Goal: Task Accomplishment & Management: Manage account settings

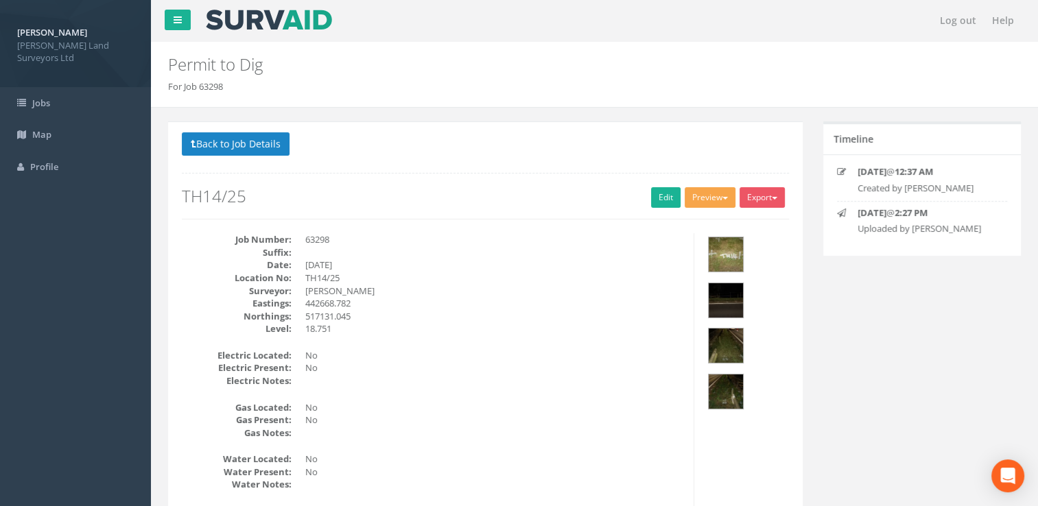
click at [715, 191] on button "Preview" at bounding box center [710, 197] width 51 height 21
click at [701, 224] on link "MHLS Permit to Dig" at bounding box center [685, 225] width 104 height 21
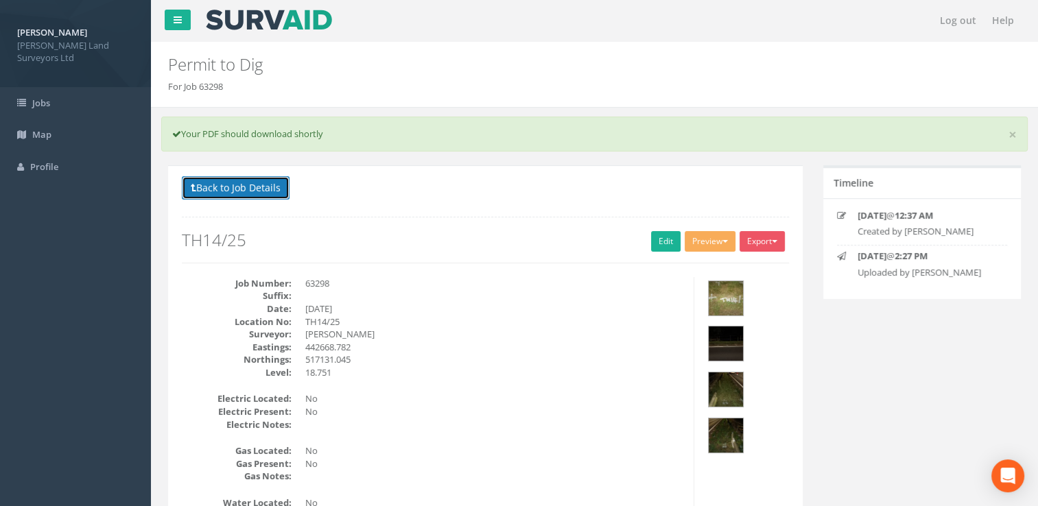
click at [219, 185] on button "Back to Job Details" at bounding box center [236, 187] width 108 height 23
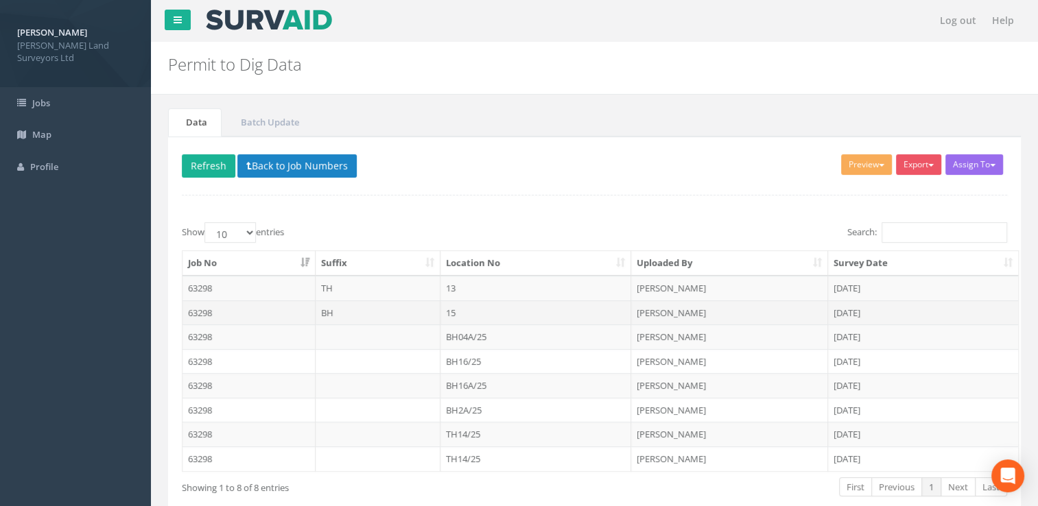
click at [478, 309] on td "15" at bounding box center [536, 313] width 191 height 25
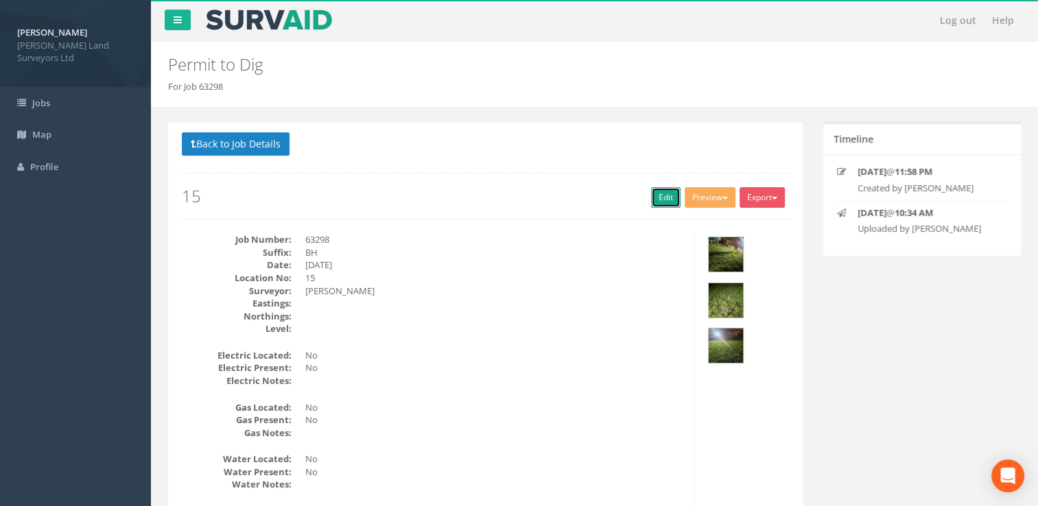
click at [664, 193] on link "Edit" at bounding box center [666, 197] width 30 height 21
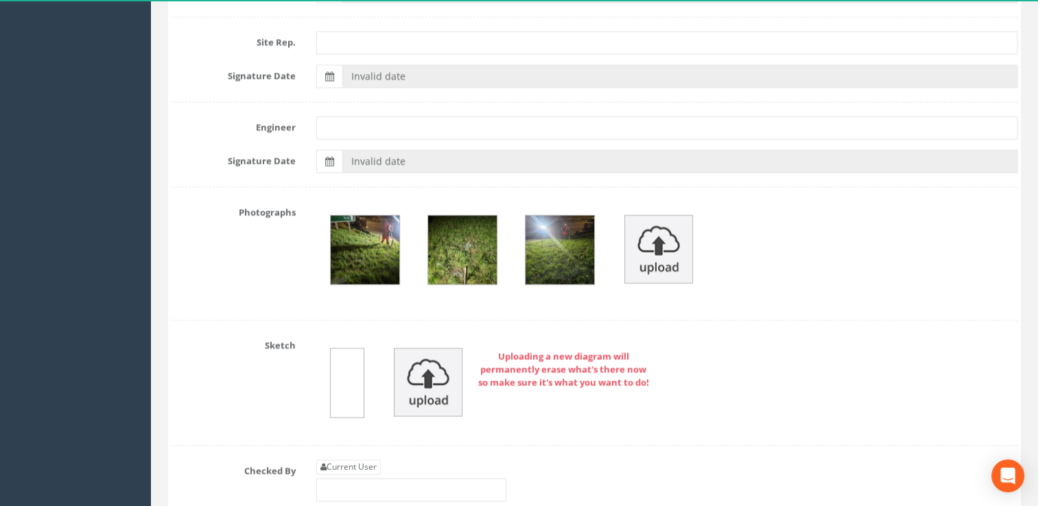
scroll to position [2266, 0]
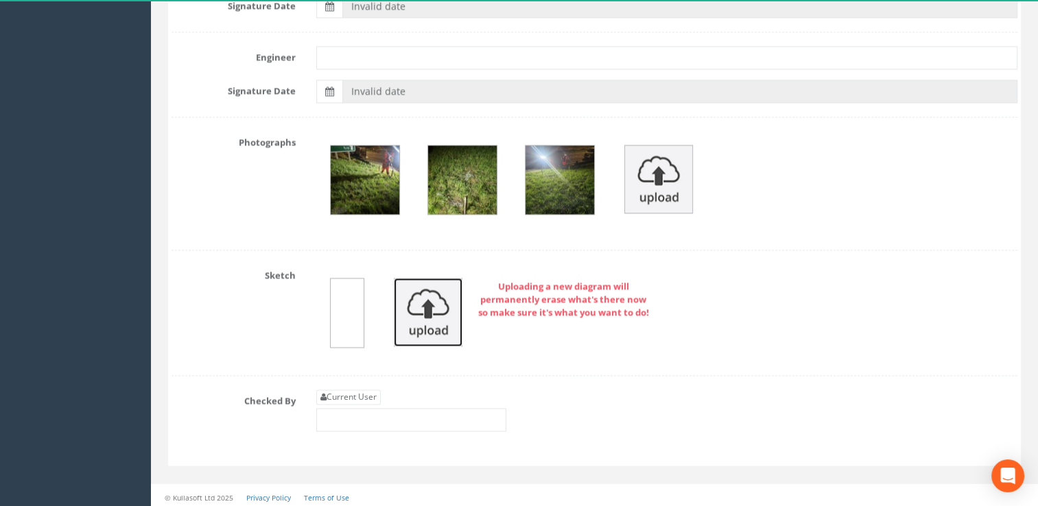
click at [432, 313] on img at bounding box center [428, 312] width 69 height 69
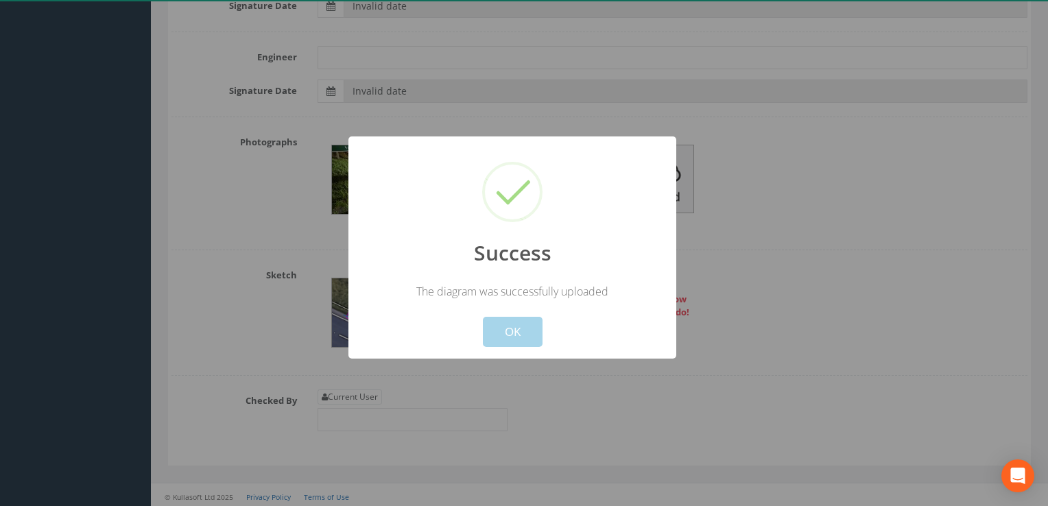
click at [510, 331] on button "OK" at bounding box center [513, 332] width 60 height 30
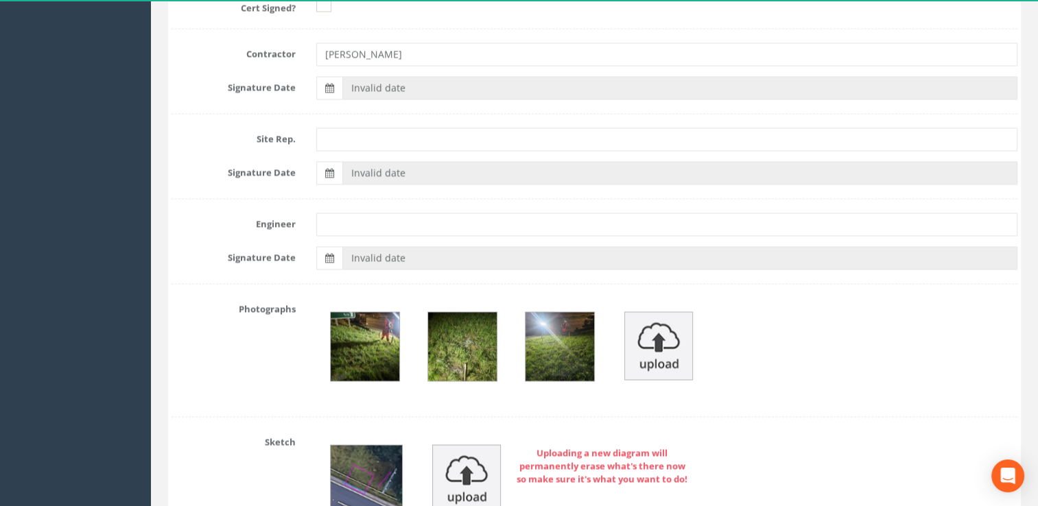
scroll to position [1991, 0]
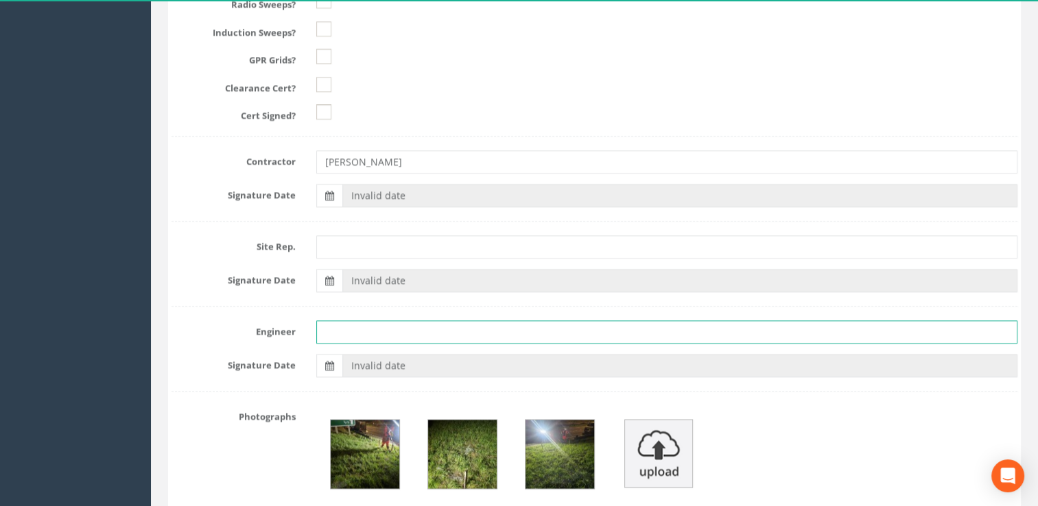
click at [387, 331] on input "text" at bounding box center [667, 331] width 702 height 23
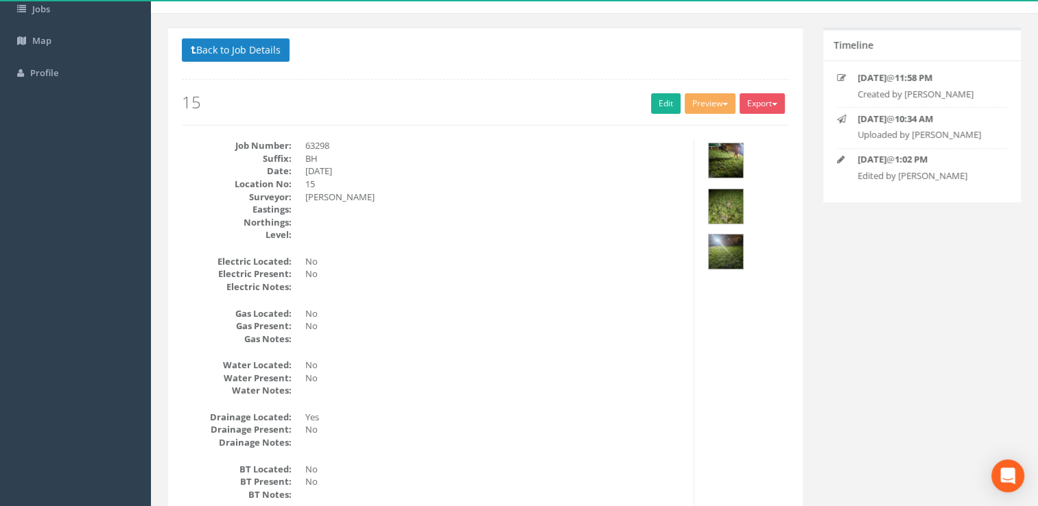
scroll to position [0, 0]
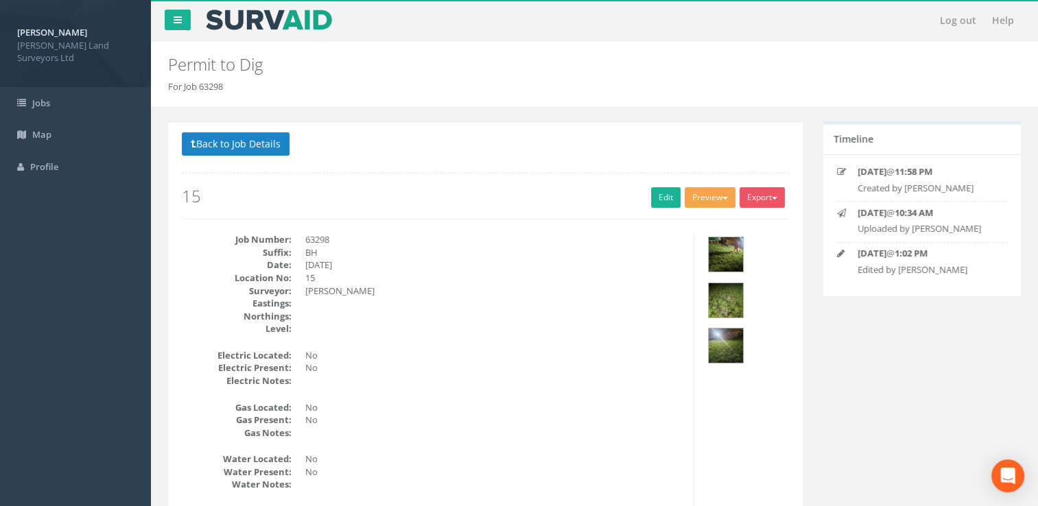
click at [693, 187] on button "Preview" at bounding box center [710, 197] width 51 height 21
click at [677, 222] on link "MHLS Permit to Dig" at bounding box center [685, 225] width 104 height 21
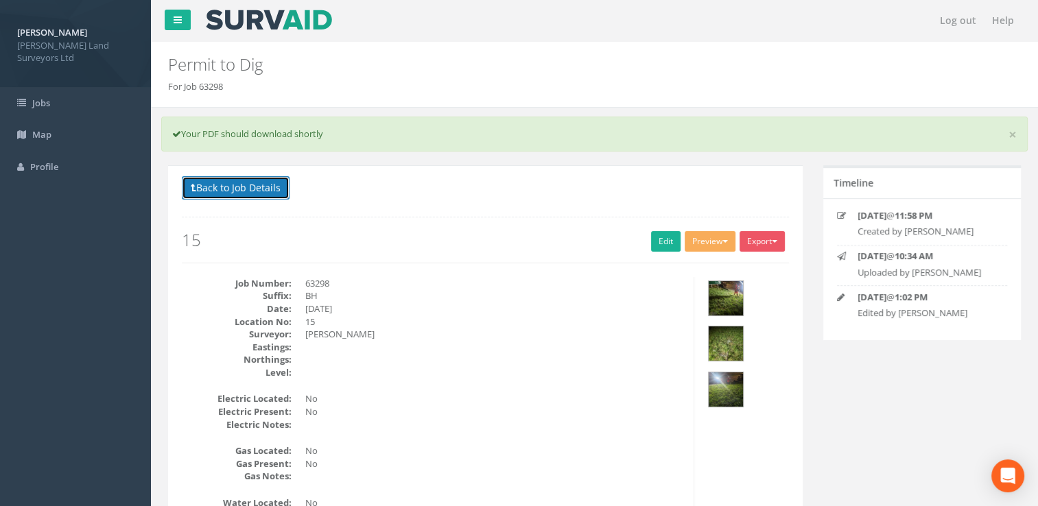
click at [234, 189] on button "Back to Job Details" at bounding box center [236, 187] width 108 height 23
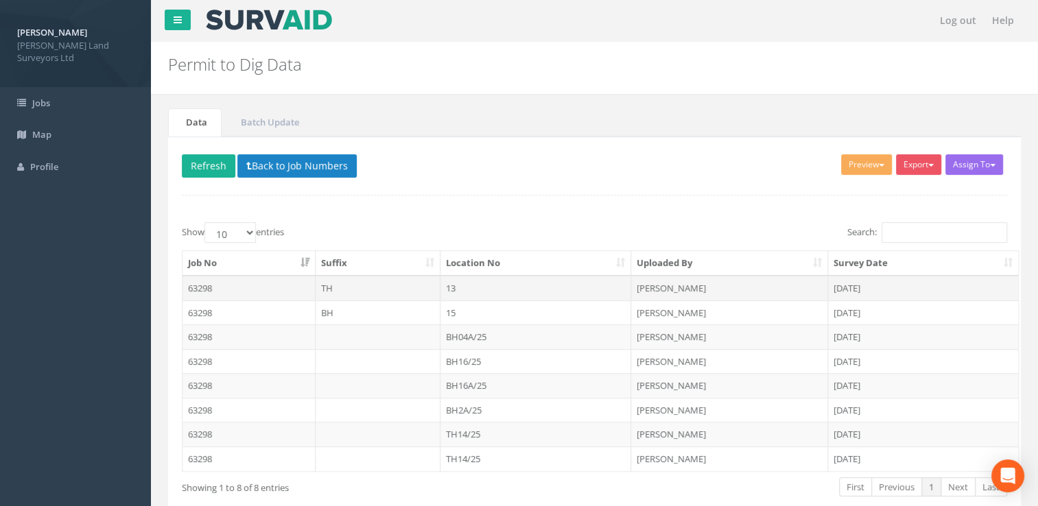
click at [467, 279] on td "13" at bounding box center [536, 288] width 191 height 25
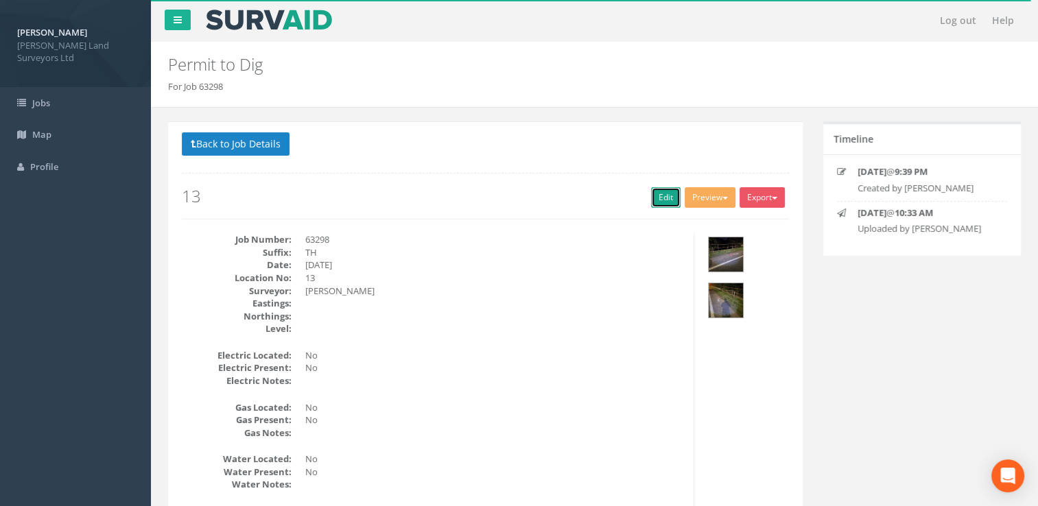
click at [657, 202] on link "Edit" at bounding box center [666, 197] width 30 height 21
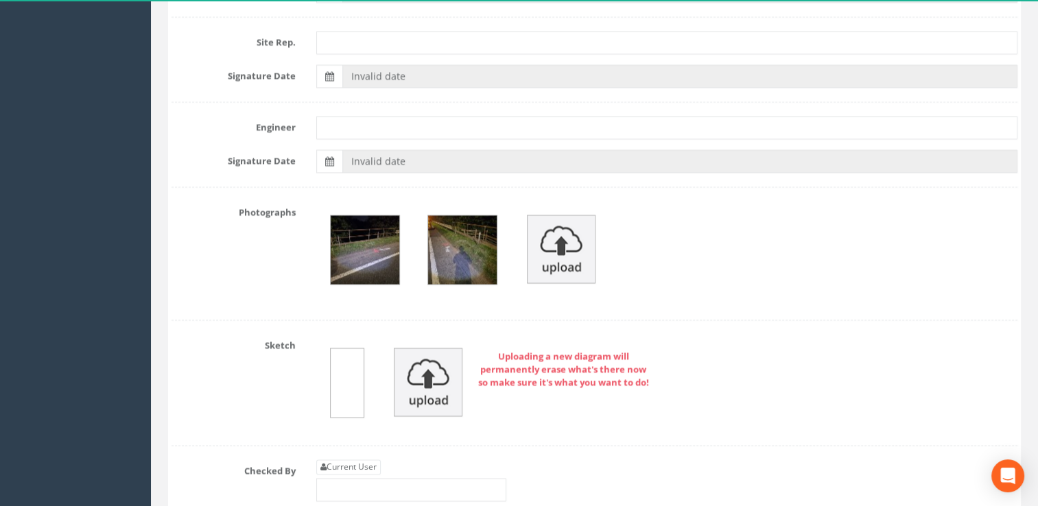
scroll to position [2266, 0]
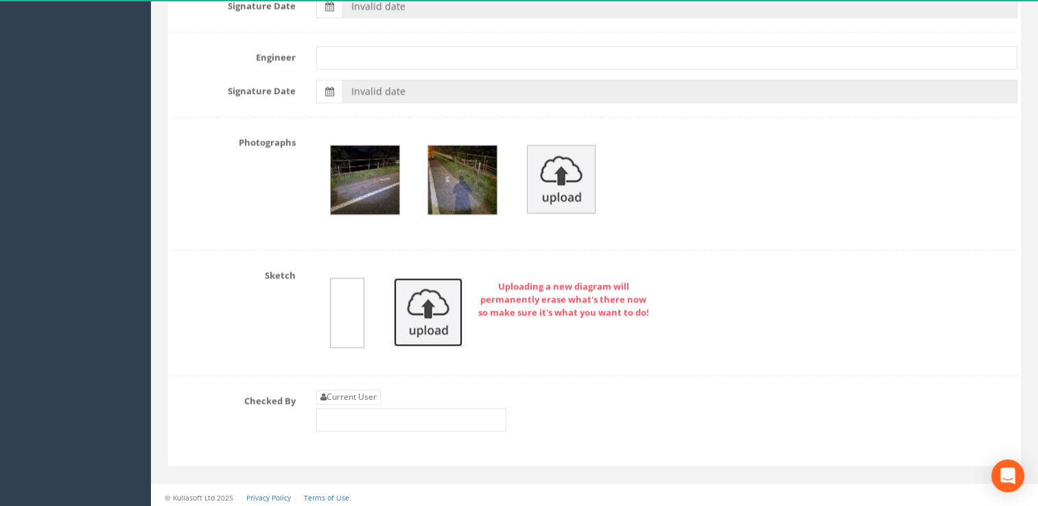
click at [418, 308] on img at bounding box center [428, 312] width 69 height 69
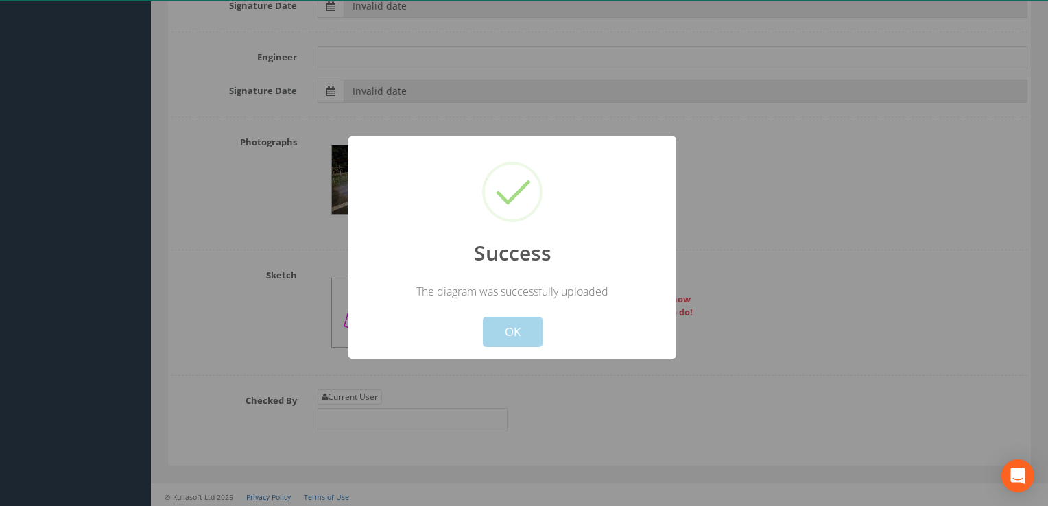
click at [510, 336] on button "OK" at bounding box center [513, 332] width 60 height 30
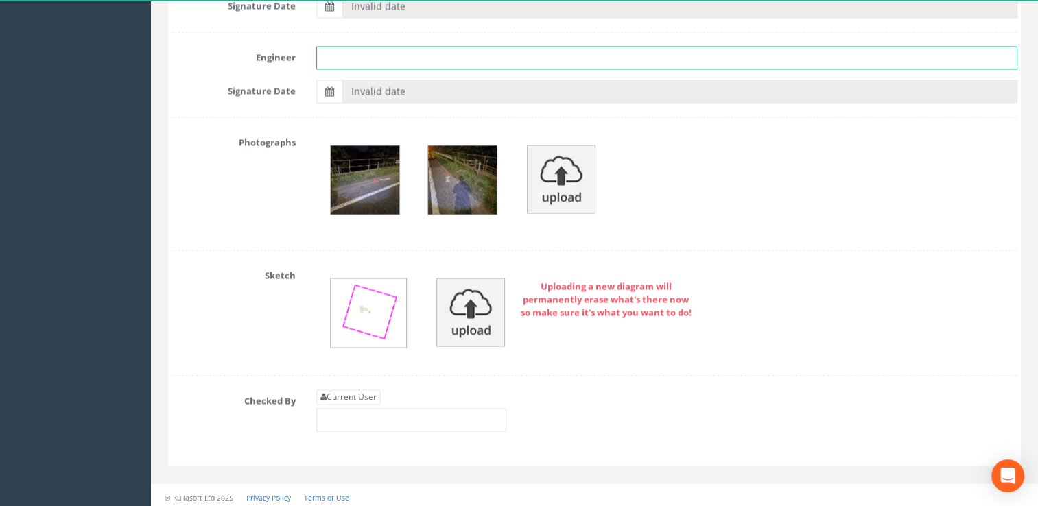
click at [411, 49] on input "text" at bounding box center [667, 57] width 702 height 23
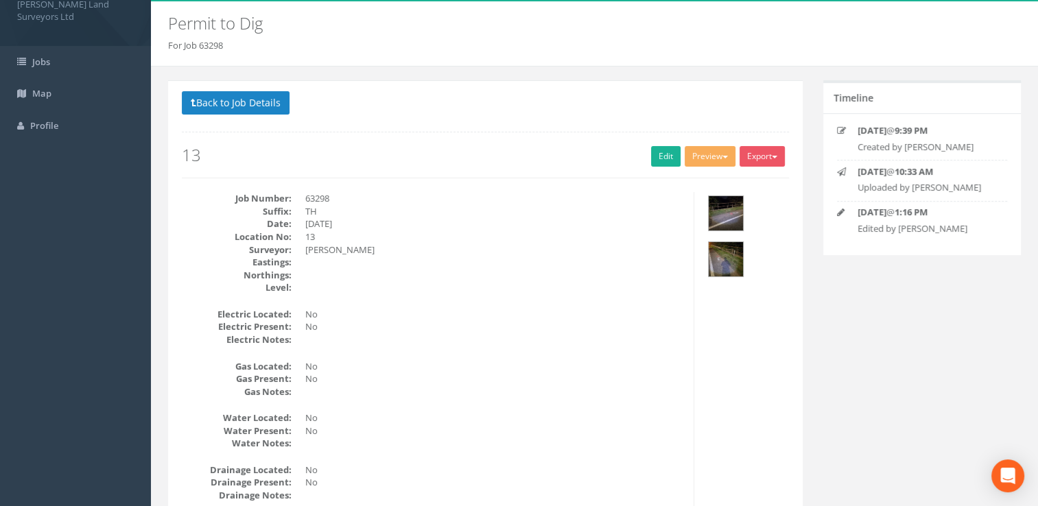
scroll to position [0, 0]
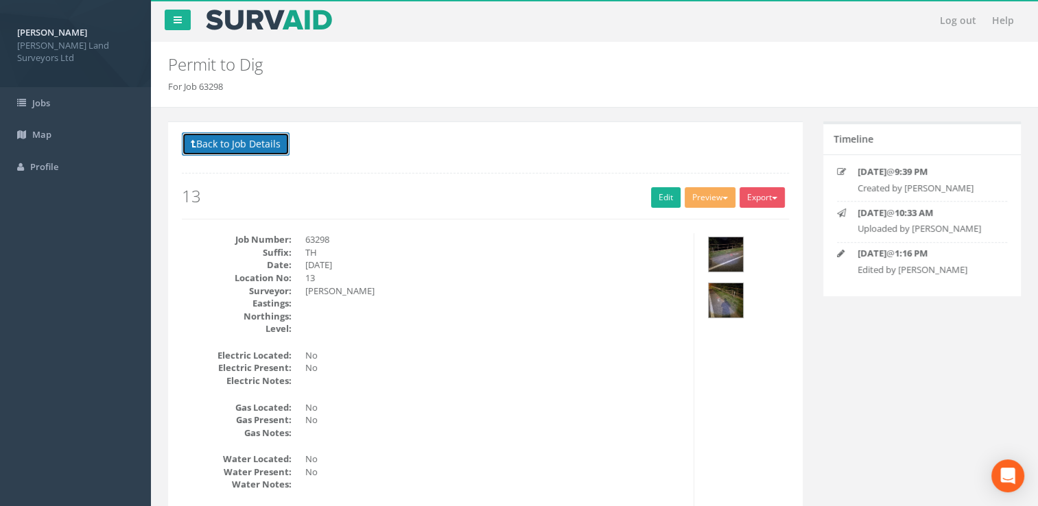
click at [214, 146] on button "Back to Job Details" at bounding box center [236, 143] width 108 height 23
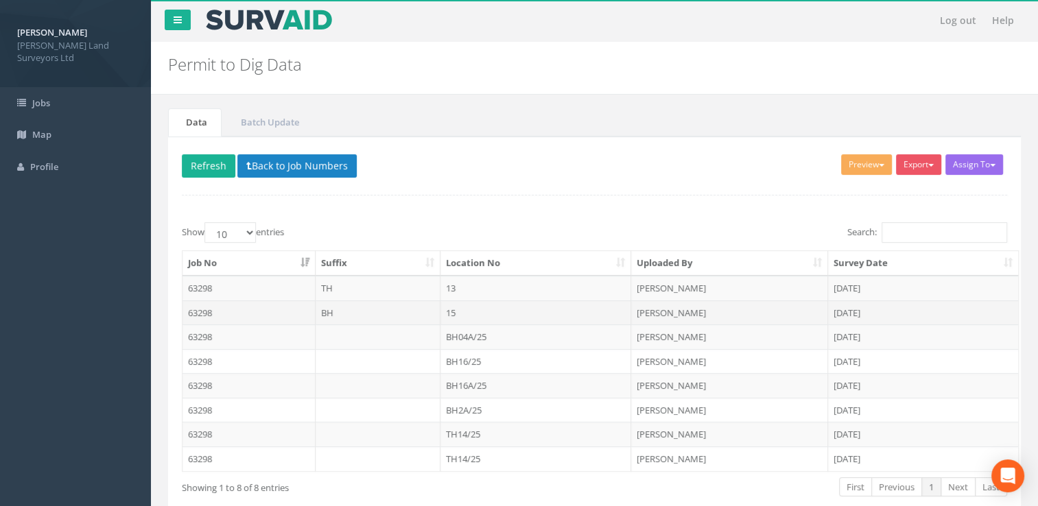
click at [486, 314] on td "15" at bounding box center [536, 313] width 191 height 25
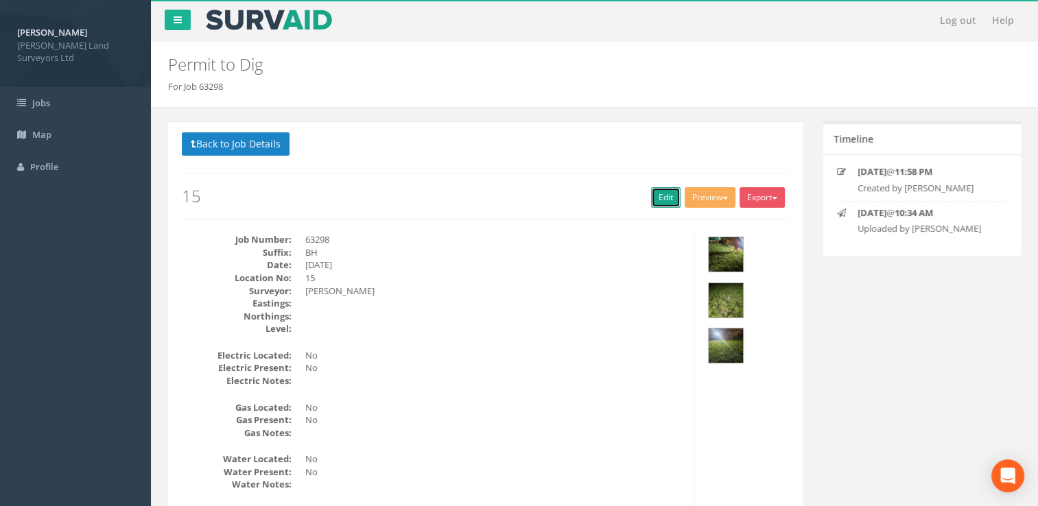
click at [658, 196] on link "Edit" at bounding box center [666, 197] width 30 height 21
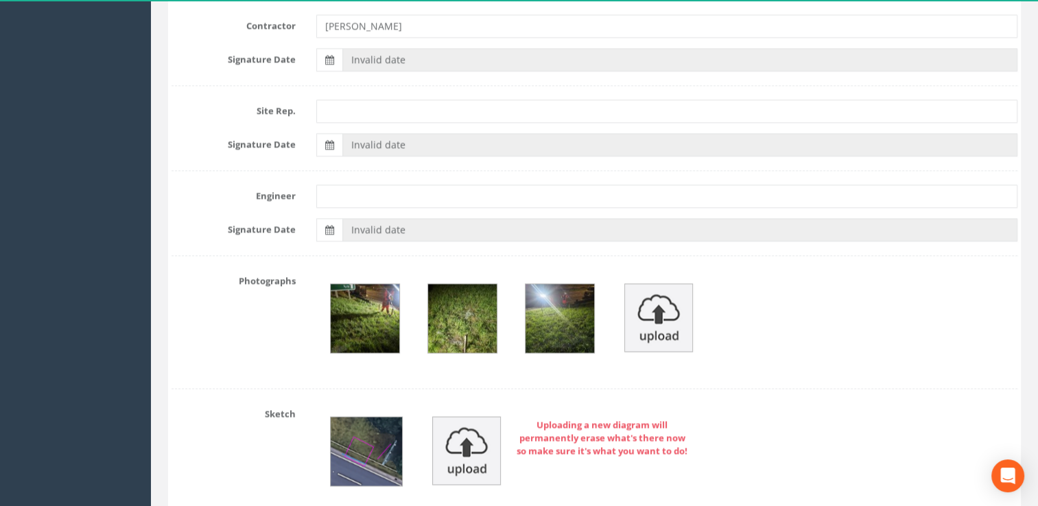
scroll to position [2266, 0]
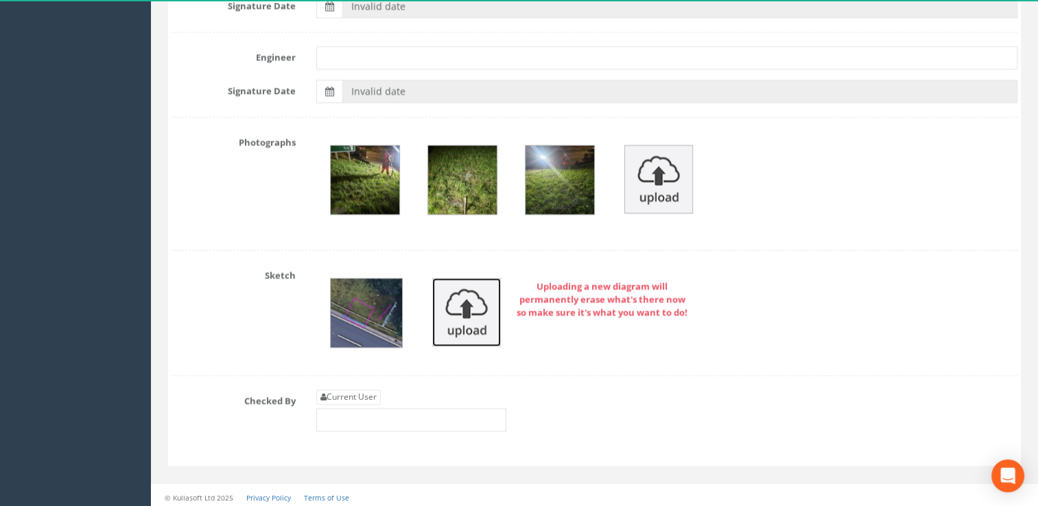
click at [454, 319] on img at bounding box center [466, 312] width 69 height 69
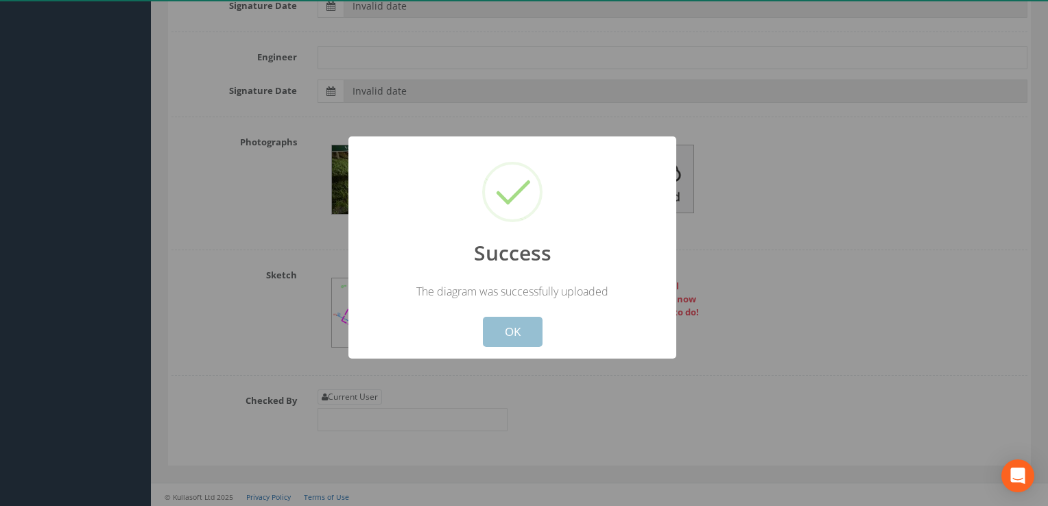
click at [519, 335] on button "OK" at bounding box center [513, 332] width 60 height 30
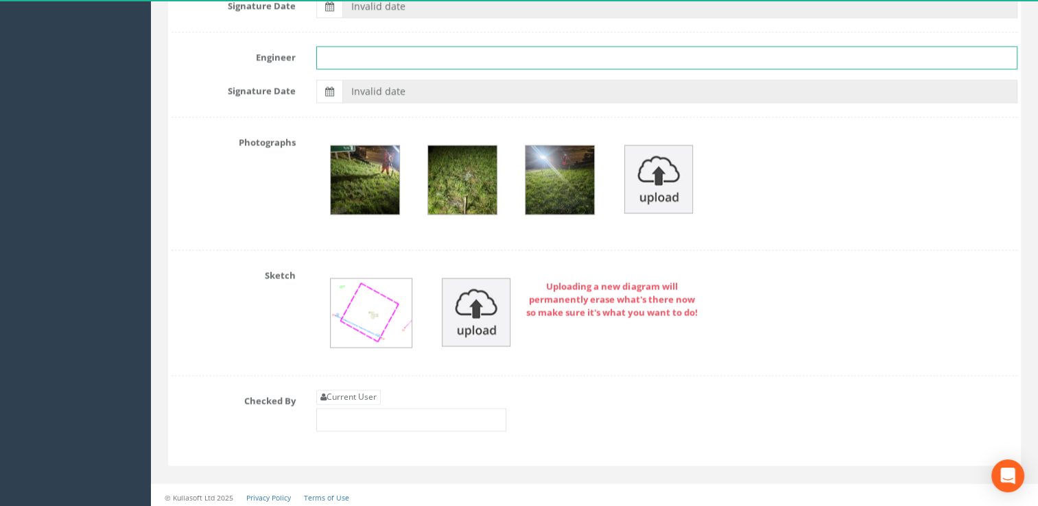
click at [369, 51] on input "text" at bounding box center [667, 57] width 702 height 23
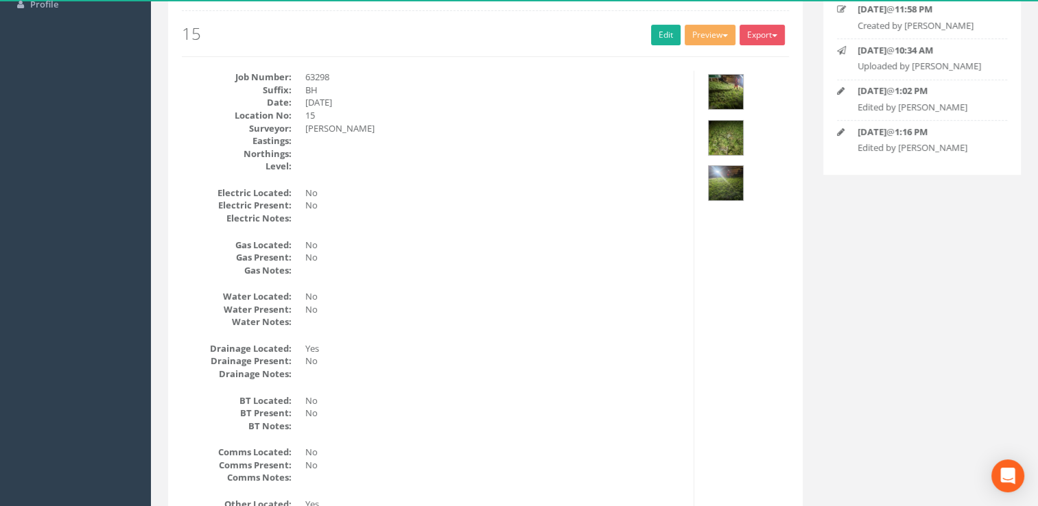
scroll to position [0, 0]
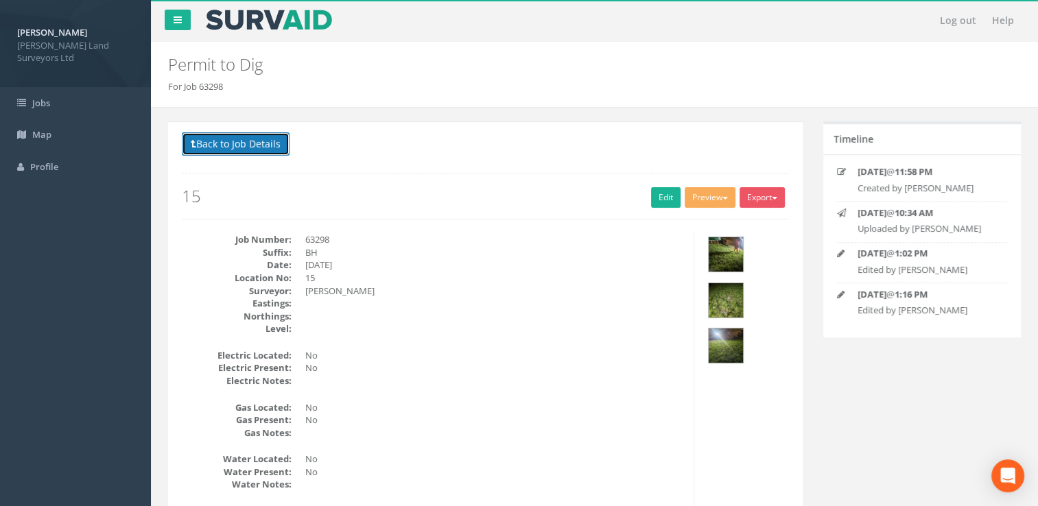
click at [237, 146] on button "Back to Job Details" at bounding box center [236, 143] width 108 height 23
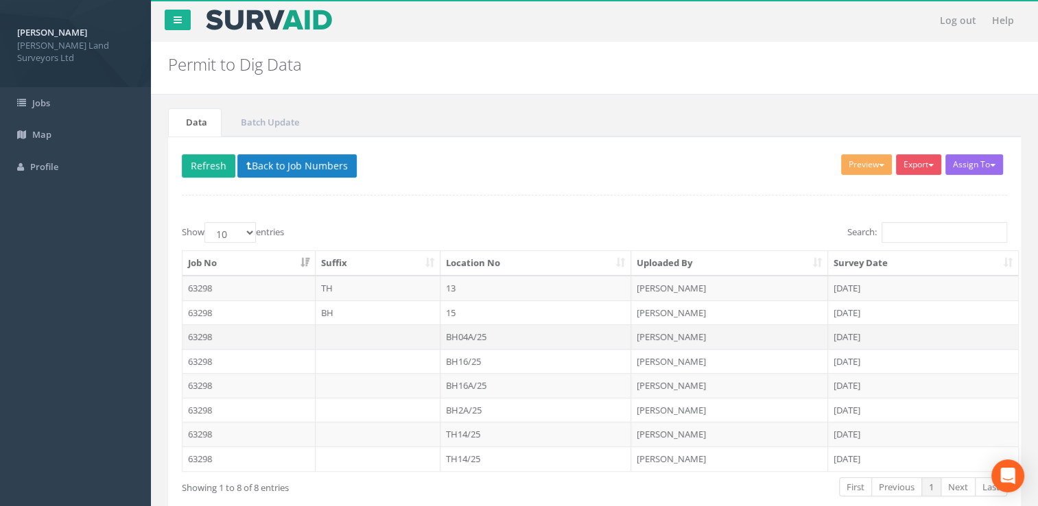
click at [480, 339] on td "BH04A/25" at bounding box center [536, 337] width 191 height 25
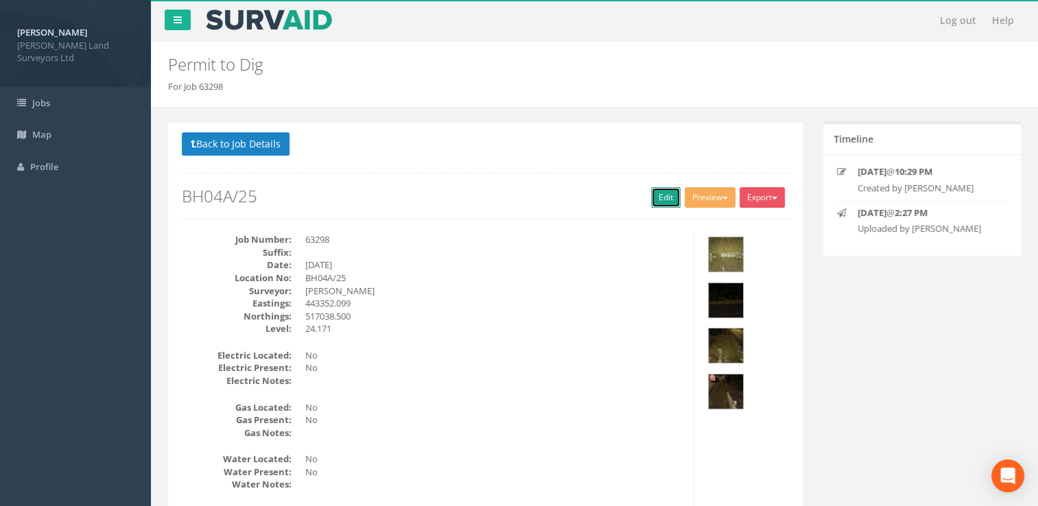
click at [657, 193] on link "Edit" at bounding box center [666, 197] width 30 height 21
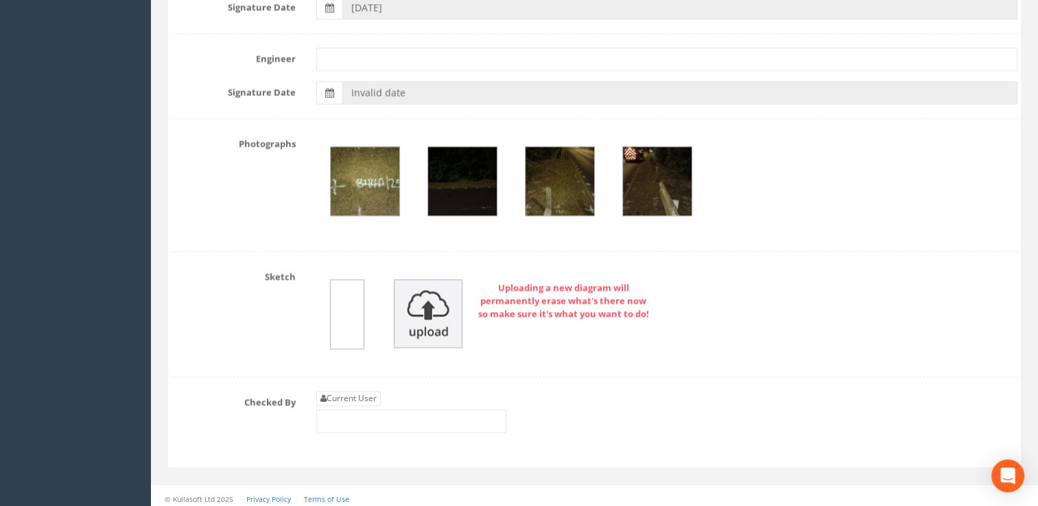
scroll to position [2266, 0]
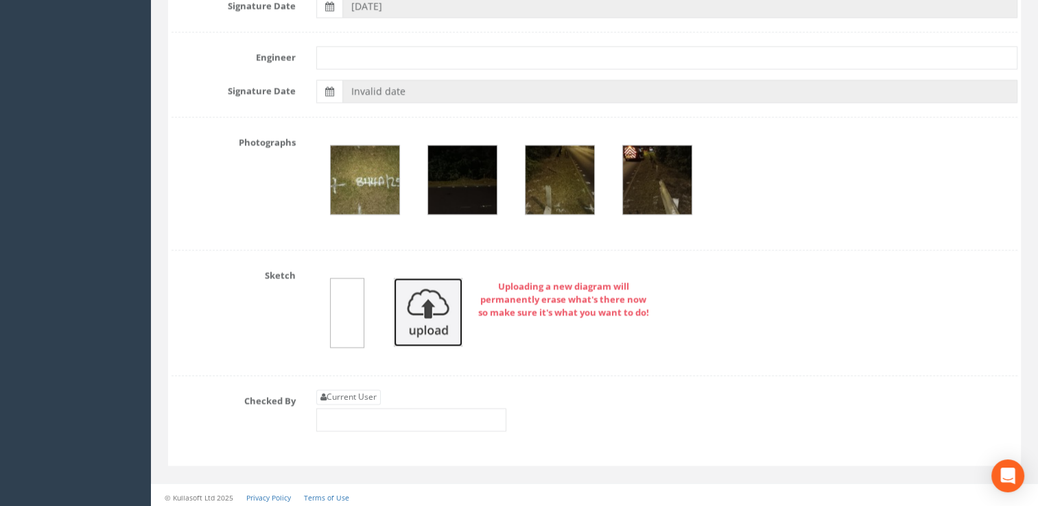
click at [432, 305] on img at bounding box center [428, 312] width 69 height 69
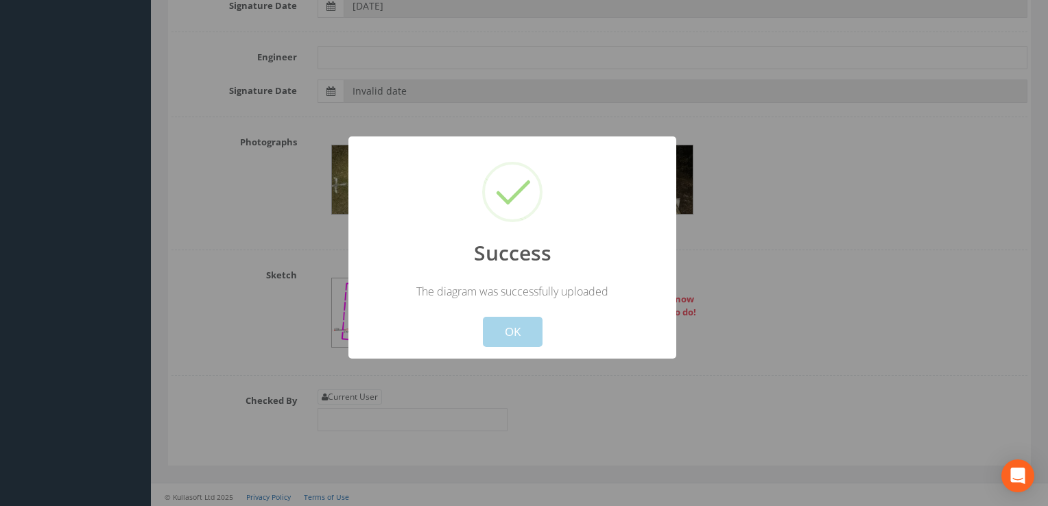
click at [516, 330] on button "OK" at bounding box center [513, 332] width 60 height 30
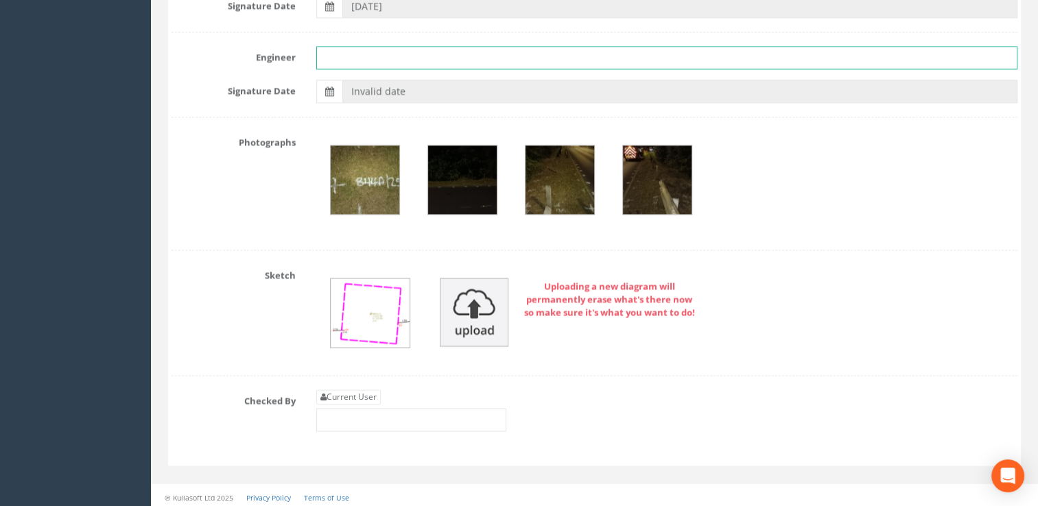
click at [375, 48] on input "text" at bounding box center [667, 57] width 702 height 23
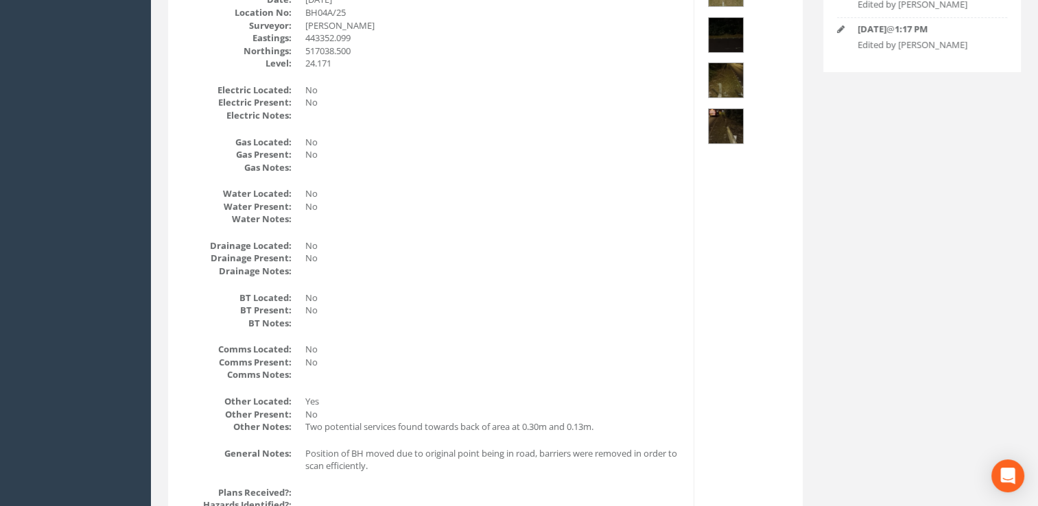
scroll to position [0, 0]
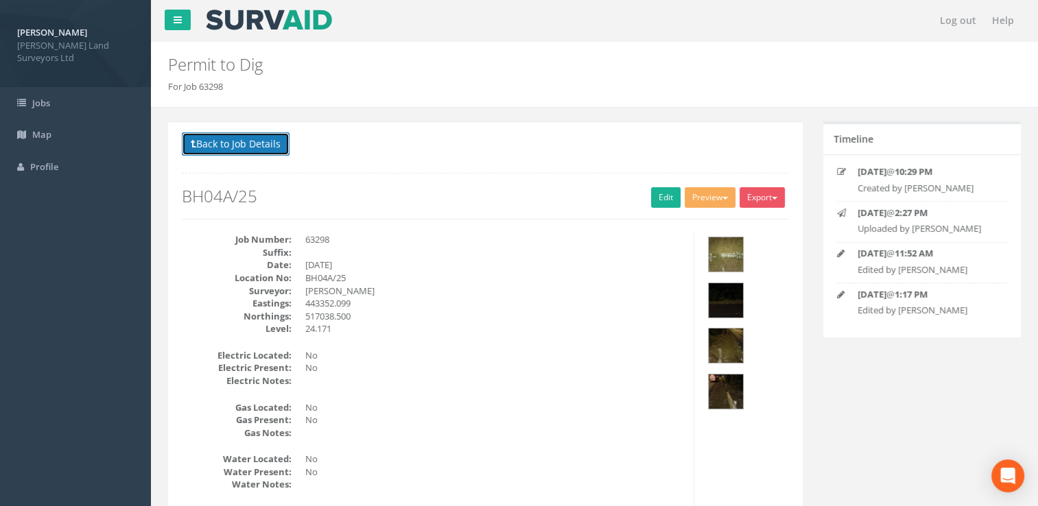
click at [220, 148] on button "Back to Job Details" at bounding box center [236, 143] width 108 height 23
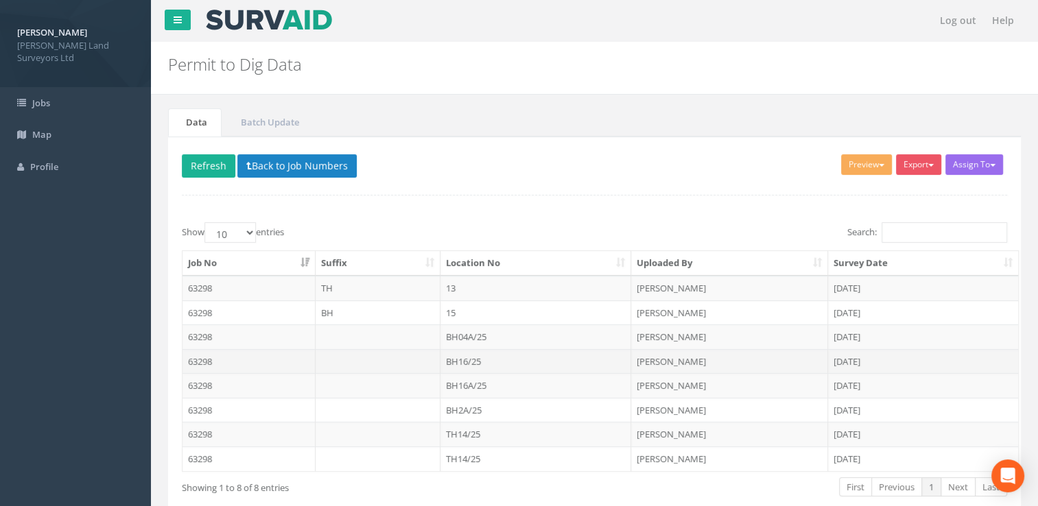
click at [478, 361] on td "BH16/25" at bounding box center [536, 361] width 191 height 25
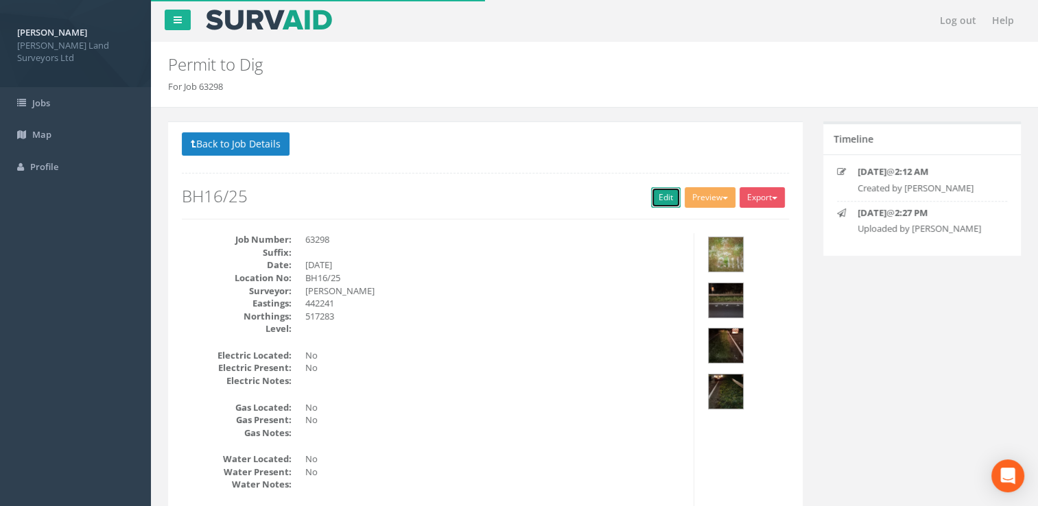
click at [658, 195] on link "Edit" at bounding box center [666, 197] width 30 height 21
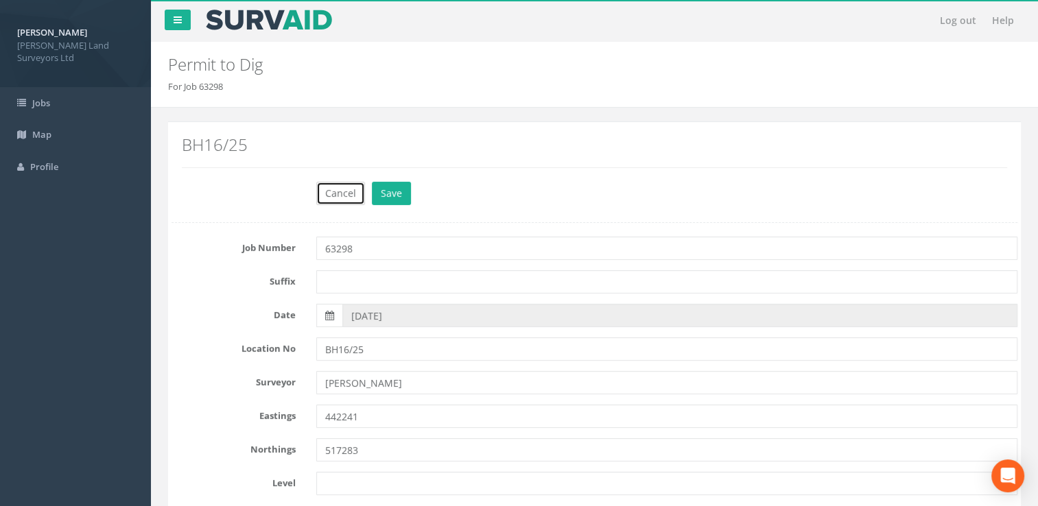
click at [336, 193] on button "Cancel" at bounding box center [340, 193] width 49 height 23
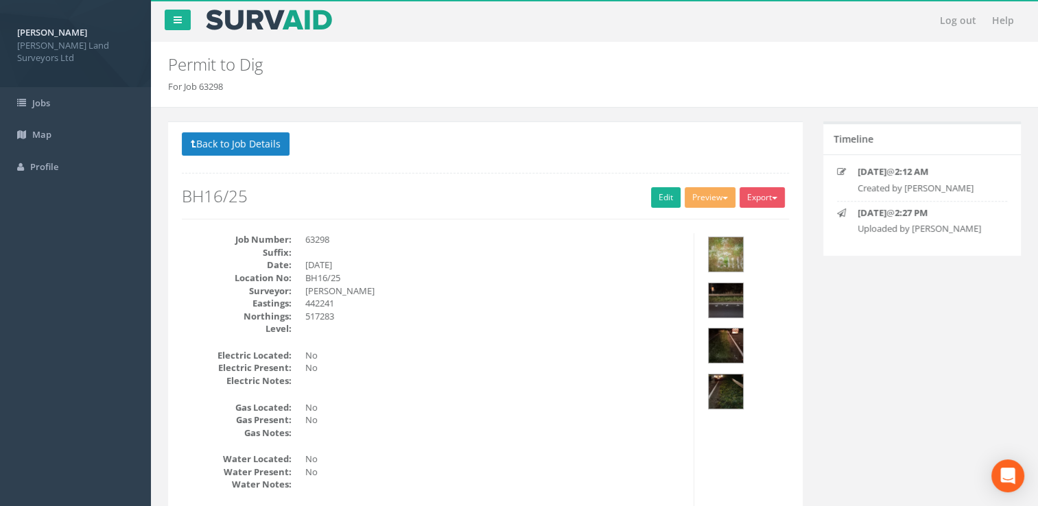
click at [202, 150] on button "Back to Job Details" at bounding box center [236, 143] width 108 height 23
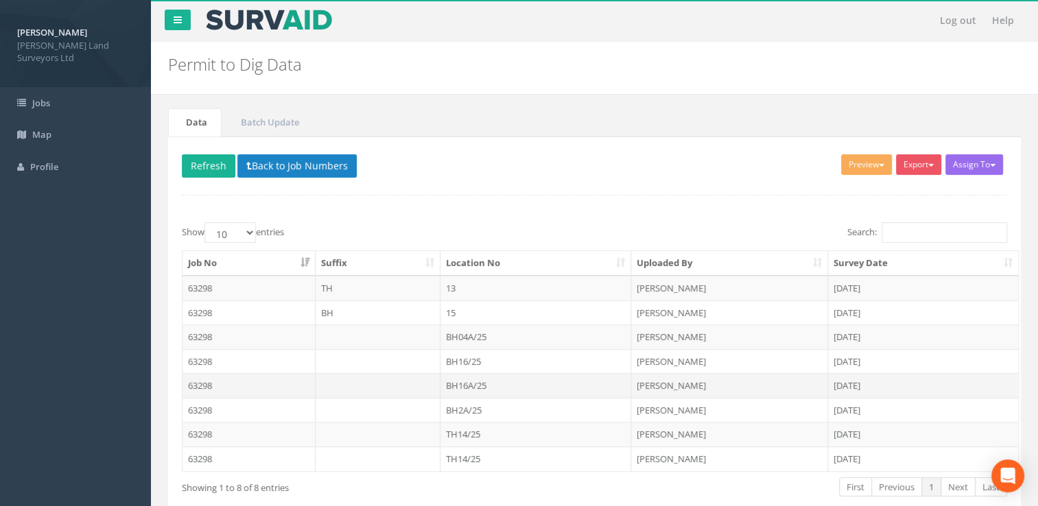
click at [475, 379] on td "BH16A/25" at bounding box center [536, 385] width 191 height 25
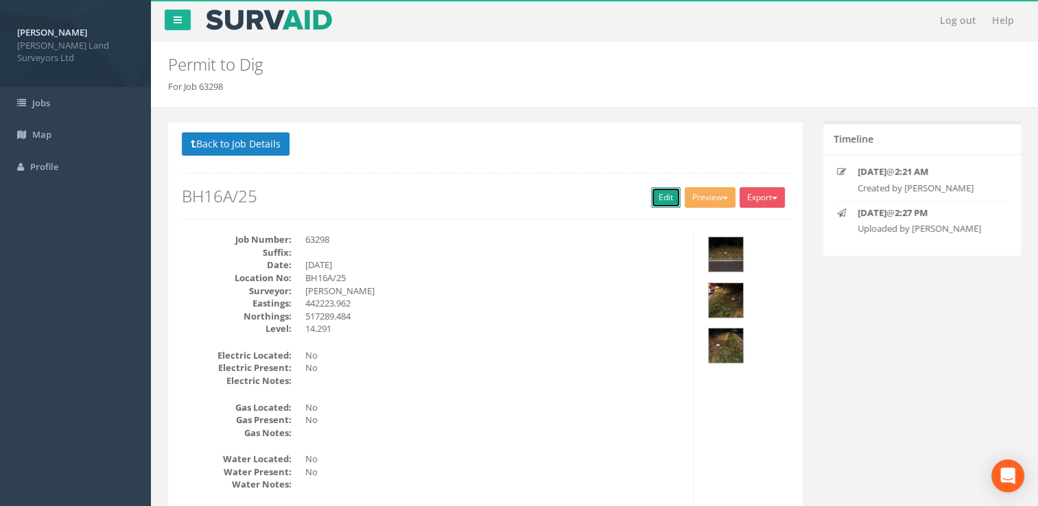
click at [661, 197] on link "Edit" at bounding box center [666, 197] width 30 height 21
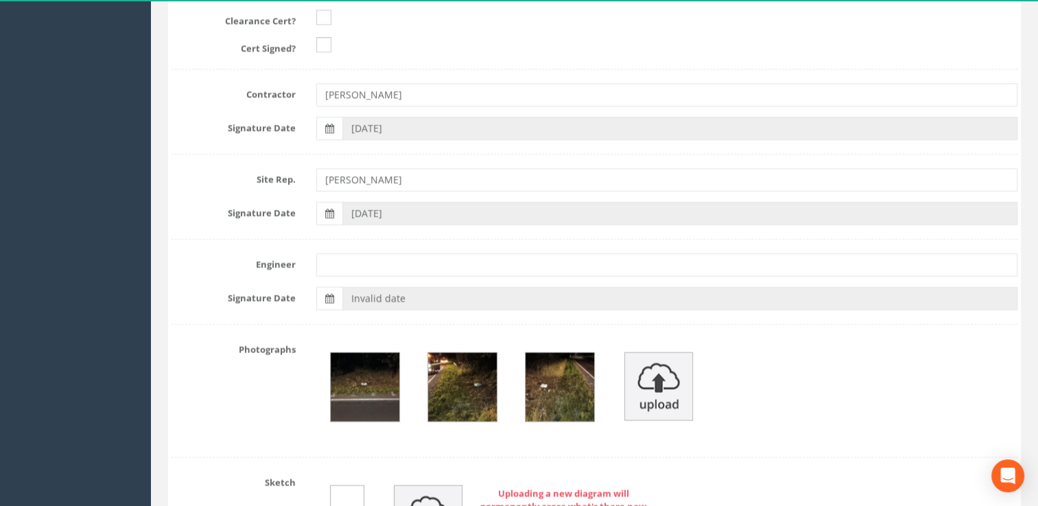
scroll to position [2266, 0]
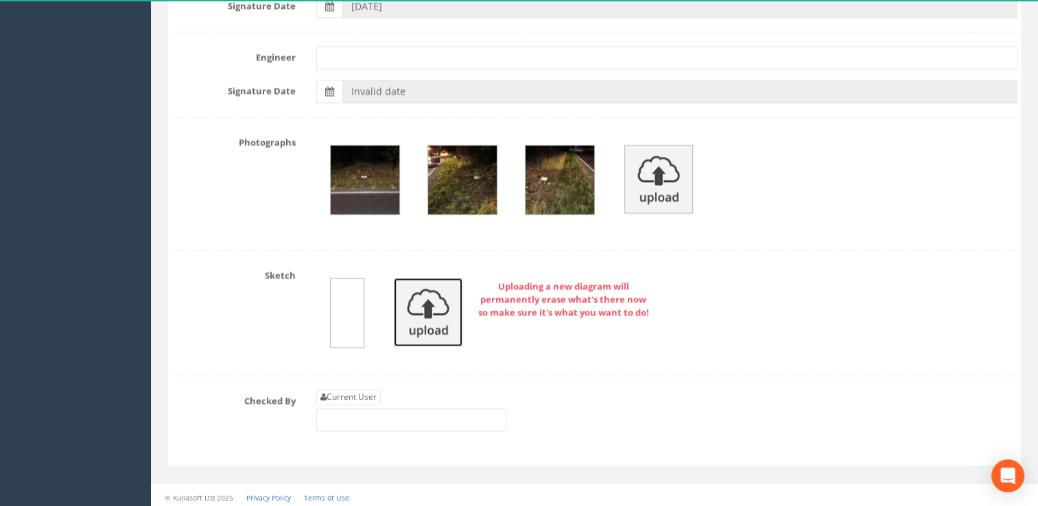
click at [439, 312] on img at bounding box center [428, 312] width 69 height 69
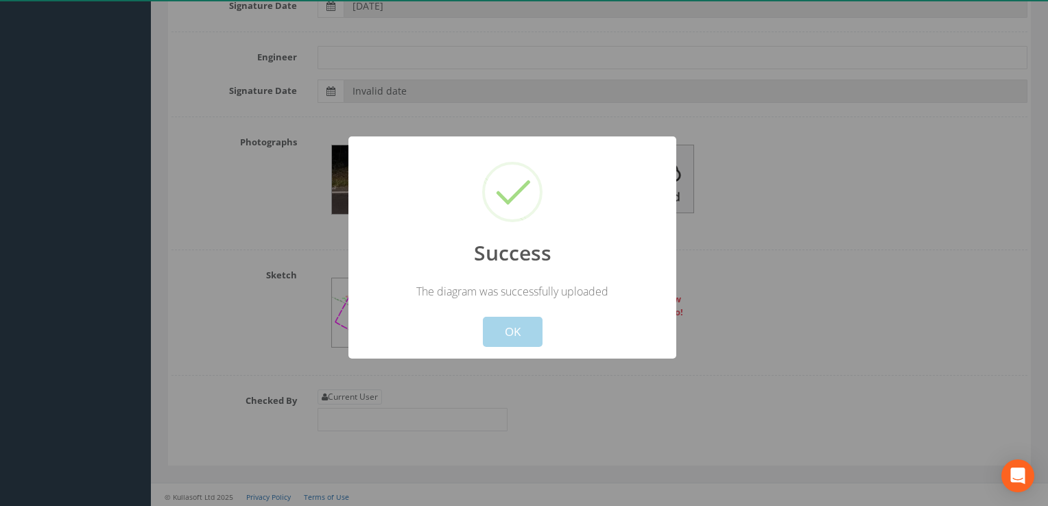
click at [505, 333] on button "OK" at bounding box center [513, 332] width 60 height 30
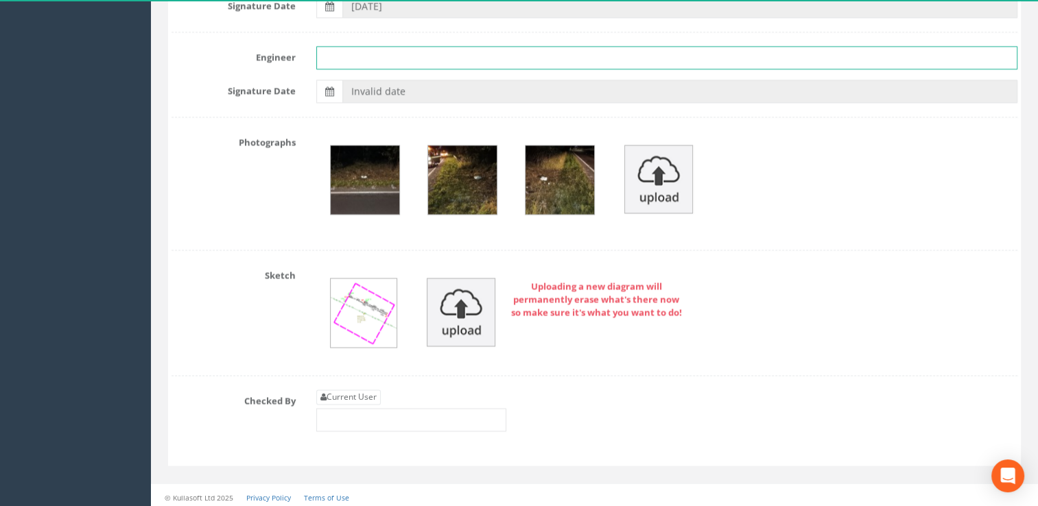
click at [364, 55] on input "text" at bounding box center [667, 57] width 702 height 23
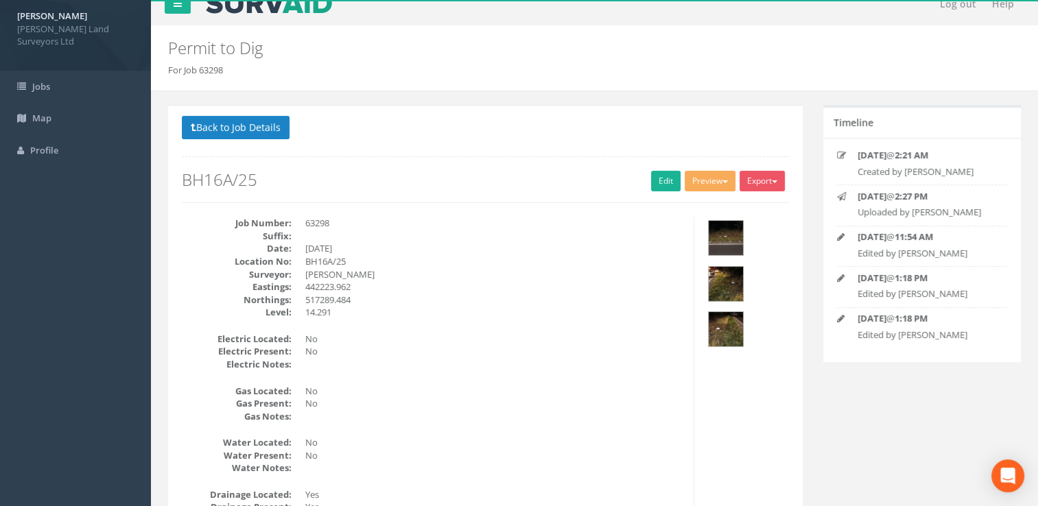
scroll to position [0, 0]
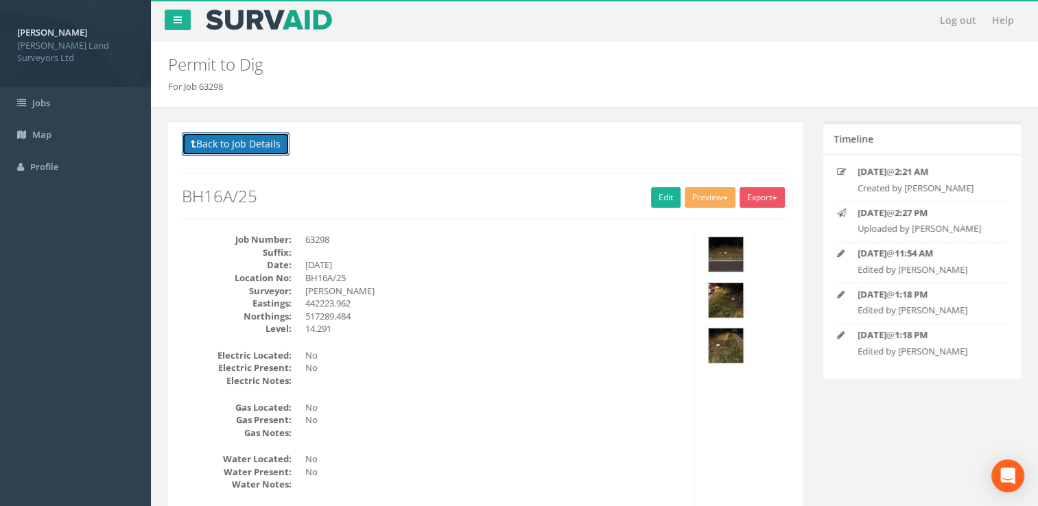
click at [233, 137] on button "Back to Job Details" at bounding box center [236, 143] width 108 height 23
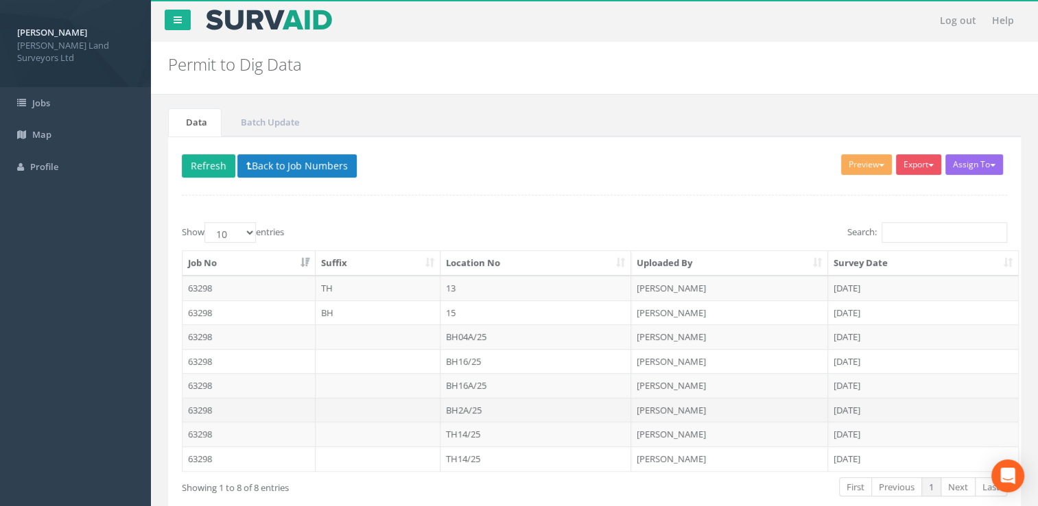
click at [480, 411] on td "BH2A/25" at bounding box center [536, 410] width 191 height 25
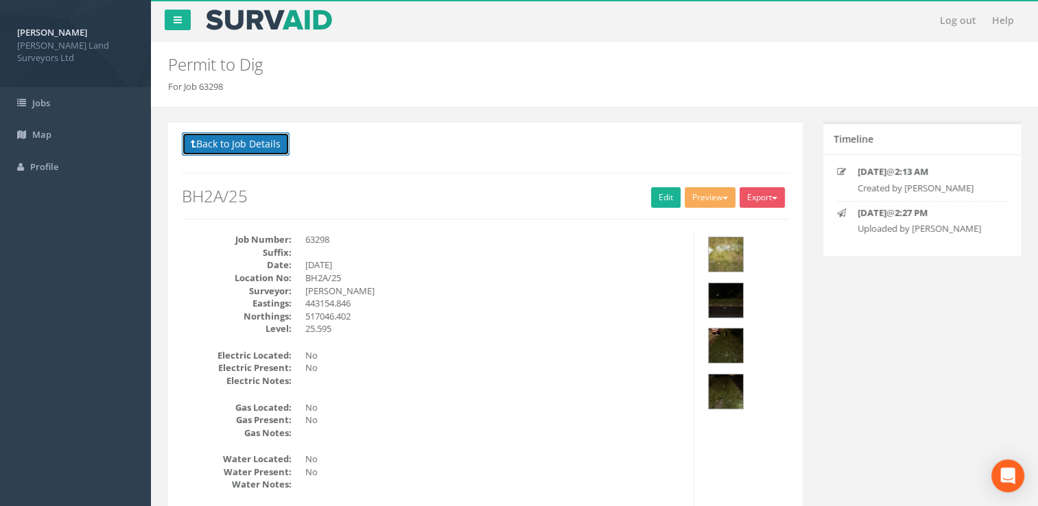
click at [211, 143] on button "Back to Job Details" at bounding box center [236, 143] width 108 height 23
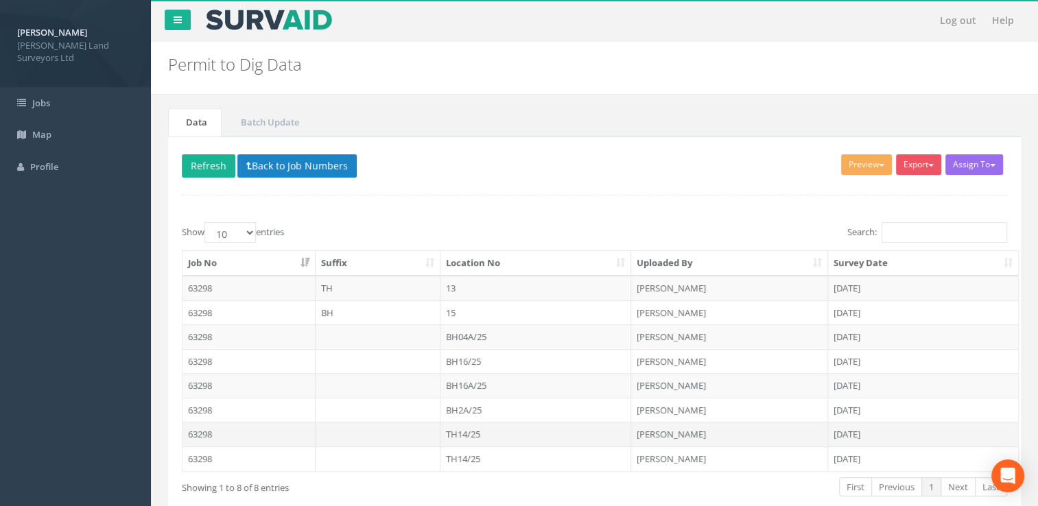
click at [486, 432] on td "TH14/25" at bounding box center [536, 434] width 191 height 25
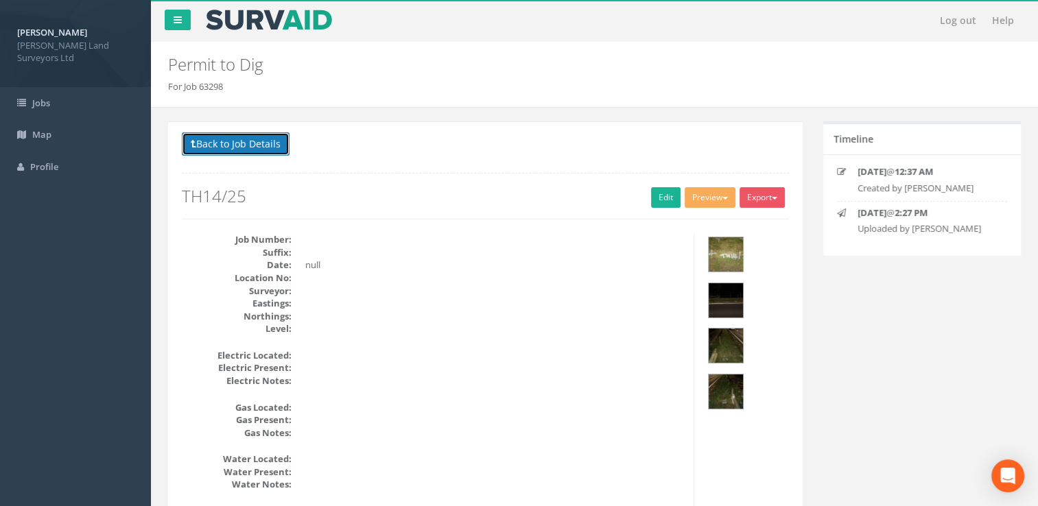
click at [237, 145] on button "Back to Job Details" at bounding box center [236, 143] width 108 height 23
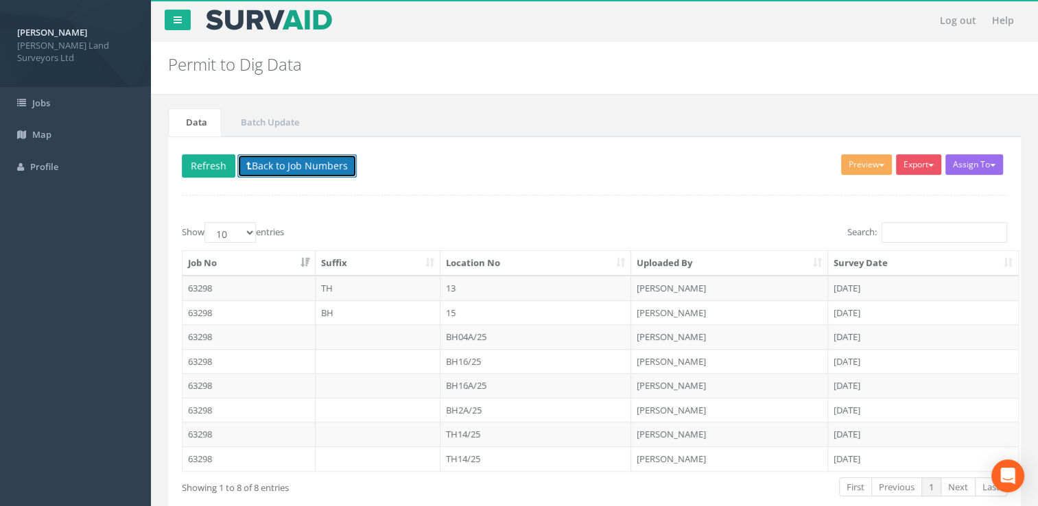
click at [263, 166] on button "Back to Job Numbers" at bounding box center [296, 165] width 119 height 23
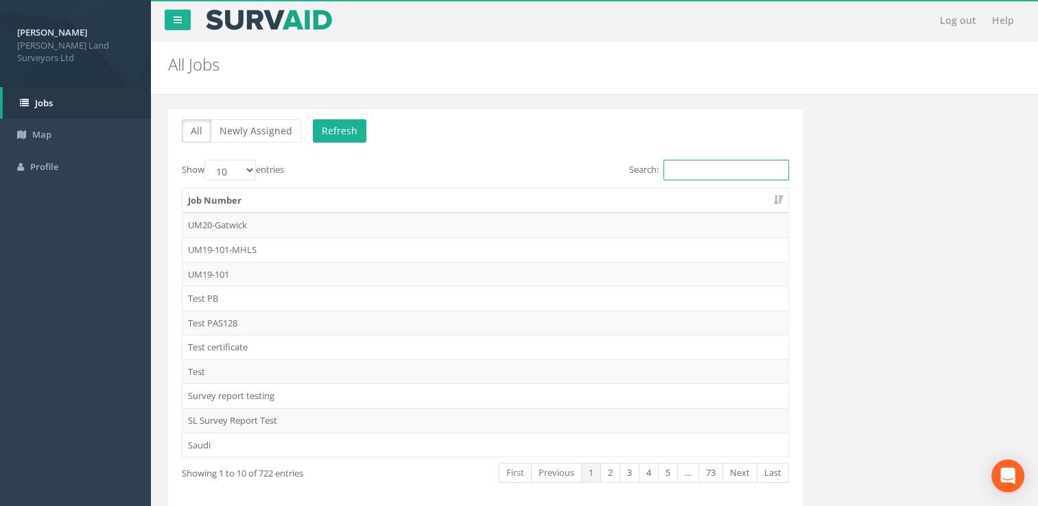
click at [672, 174] on input "Search:" at bounding box center [727, 170] width 126 height 21
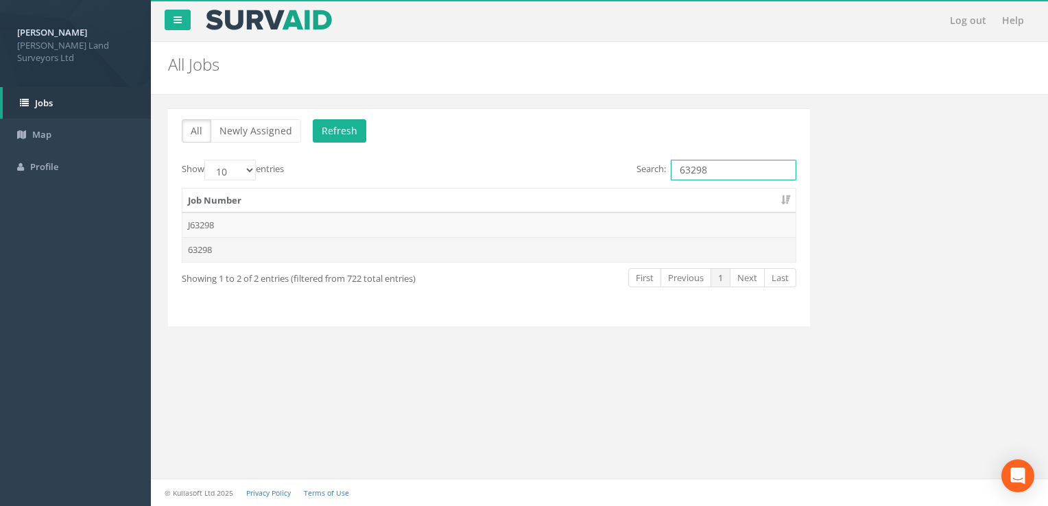
type input "63298"
click at [310, 243] on td "63298" at bounding box center [489, 249] width 613 height 25
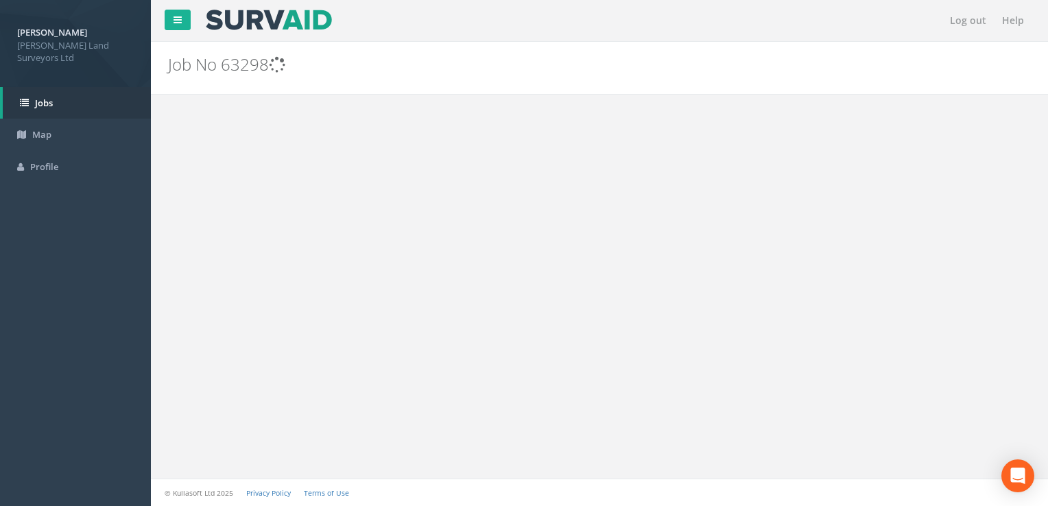
click at [270, 11] on image at bounding box center [268, 20] width 129 height 21
click at [248, 13] on image at bounding box center [268, 20] width 129 height 21
click at [176, 21] on icon at bounding box center [178, 20] width 8 height 10
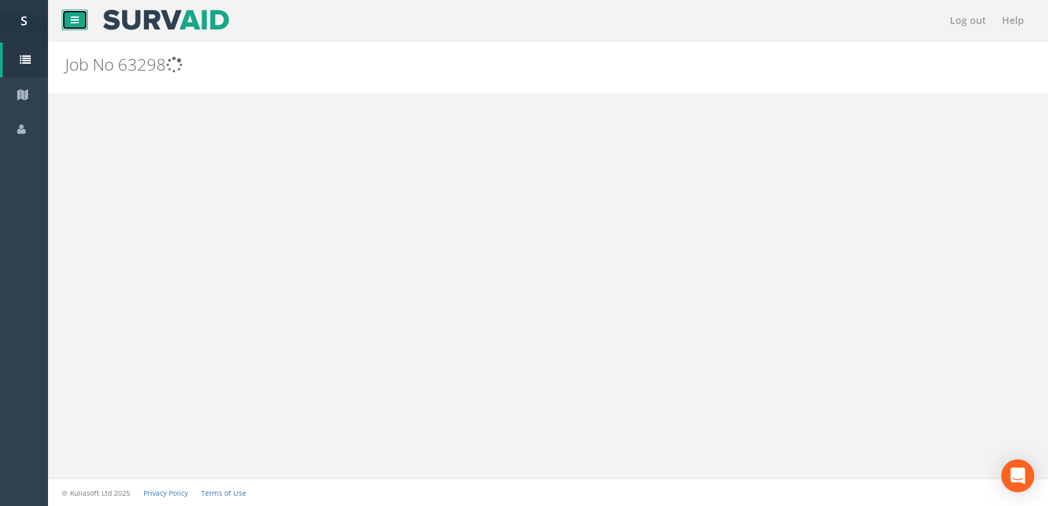
click at [77, 15] on icon at bounding box center [75, 20] width 8 height 10
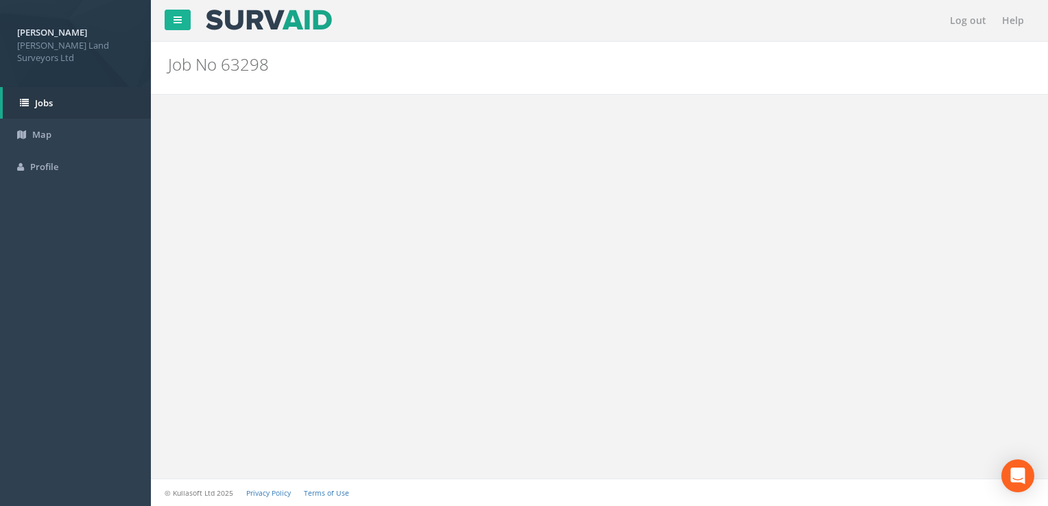
drag, startPoint x: 421, startPoint y: 204, endPoint x: 423, endPoint y: 177, distance: 27.5
click at [421, 204] on div "Log out Help Job No 63298 PGMs for Job 63298 × There was an error fetching the …" at bounding box center [599, 253] width 897 height 506
